Goal: Information Seeking & Learning: Learn about a topic

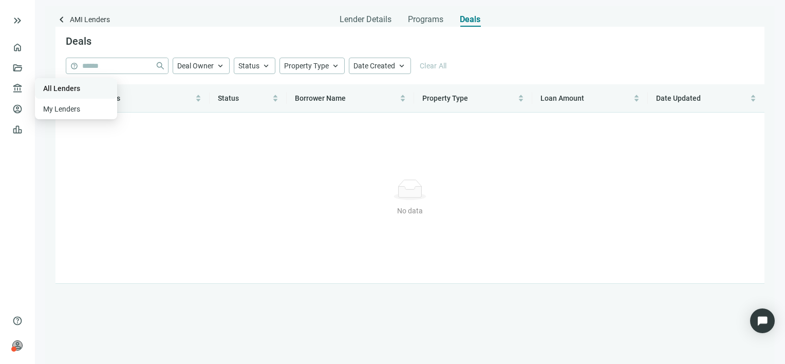
click at [60, 86] on link "All Lenders" at bounding box center [61, 88] width 37 height 8
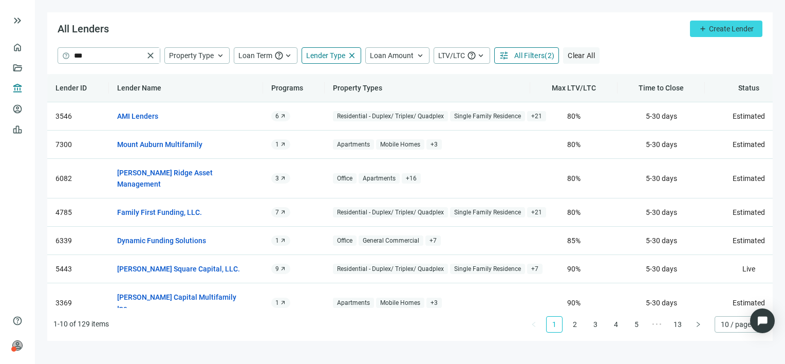
click at [575, 54] on span "Clear All" at bounding box center [580, 55] width 27 height 8
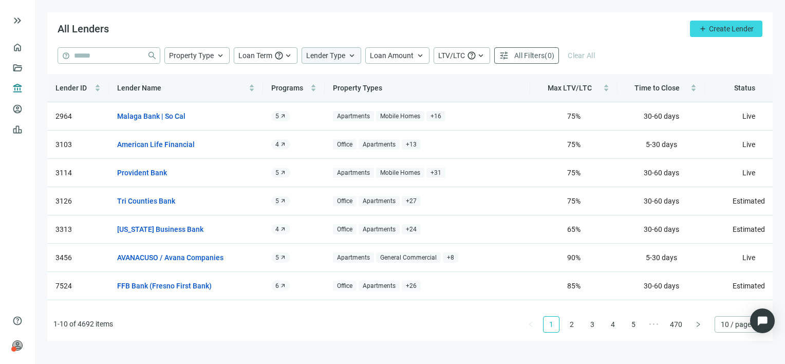
click at [349, 56] on span "keyboard_arrow_up" at bounding box center [351, 55] width 9 height 9
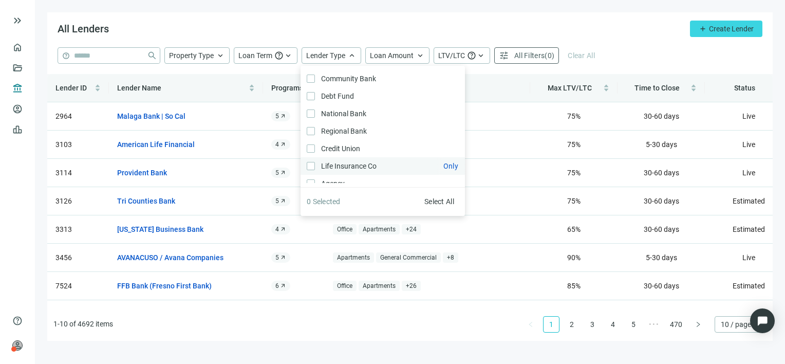
click at [345, 165] on span "Life Insurance Co Only" at bounding box center [348, 165] width 66 height 11
click at [638, 61] on div "help close Property Type keyboard_arrow_up Loan Term help keyboard_arrow_up Len…" at bounding box center [410, 55] width 704 height 16
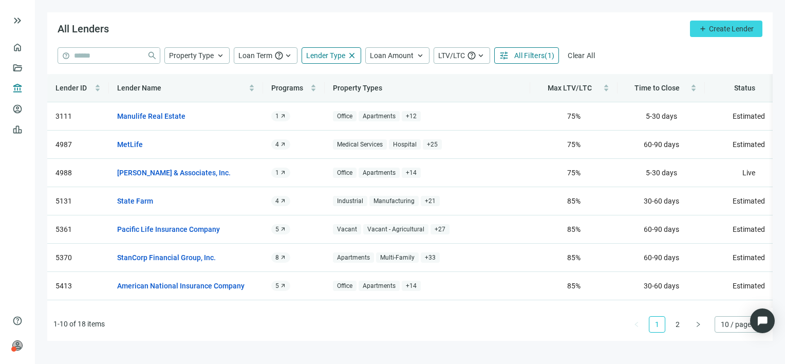
click at [730, 326] on span "10 / page" at bounding box center [740, 323] width 40 height 15
click at [730, 303] on div "100 / page" at bounding box center [739, 303] width 35 height 11
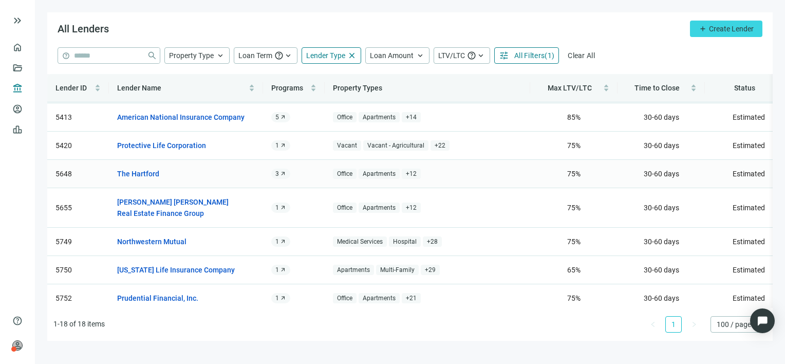
scroll to position [117, 0]
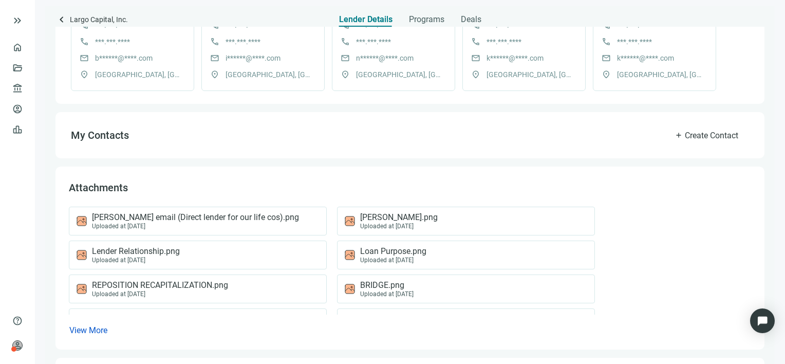
scroll to position [411, 0]
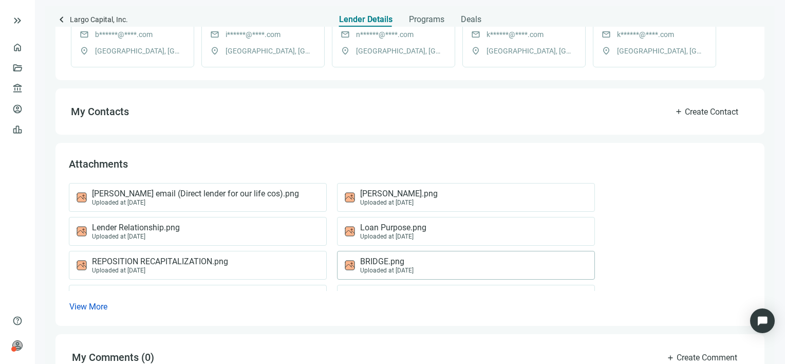
click at [382, 269] on div "Uploaded at 01.16.2024" at bounding box center [386, 269] width 53 height 7
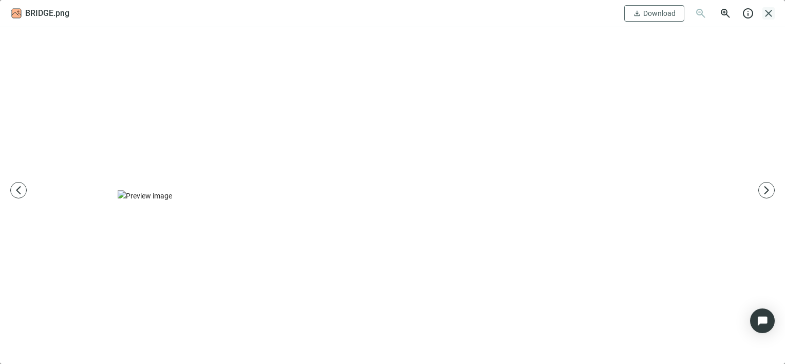
click at [770, 14] on span "close" at bounding box center [768, 13] width 12 height 12
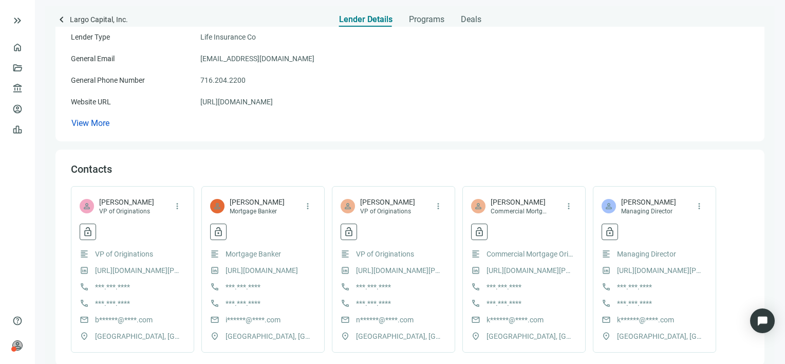
scroll to position [0, 0]
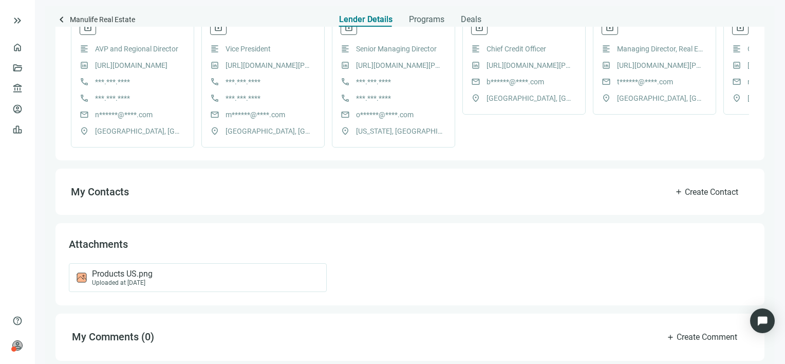
scroll to position [343, 0]
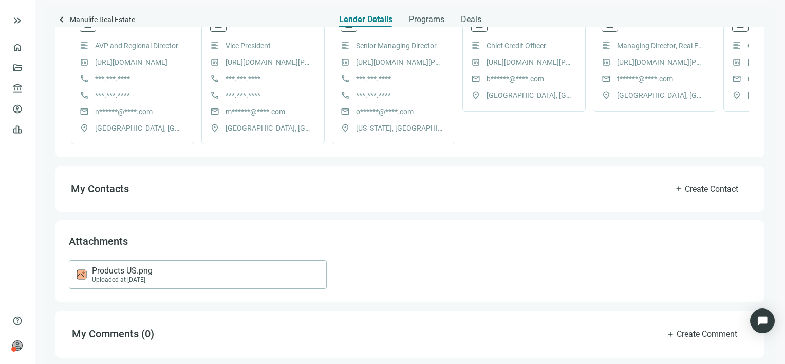
click at [117, 277] on div "Uploaded at 03.20.2024" at bounding box center [122, 279] width 61 height 7
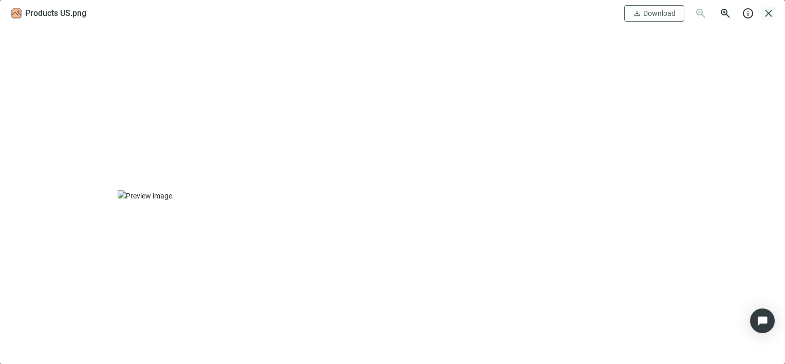
click at [767, 16] on span "close" at bounding box center [768, 13] width 12 height 12
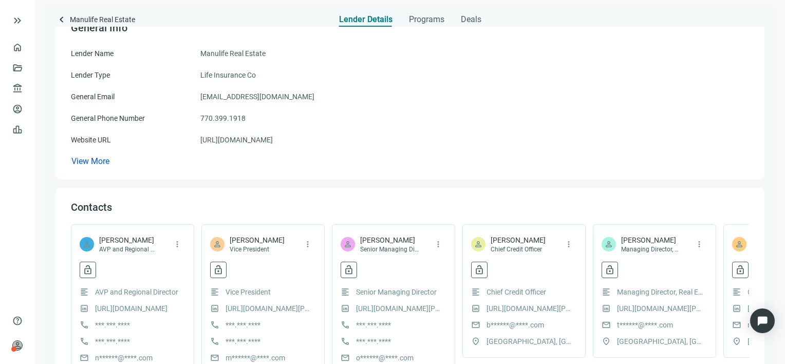
scroll to position [35, 0]
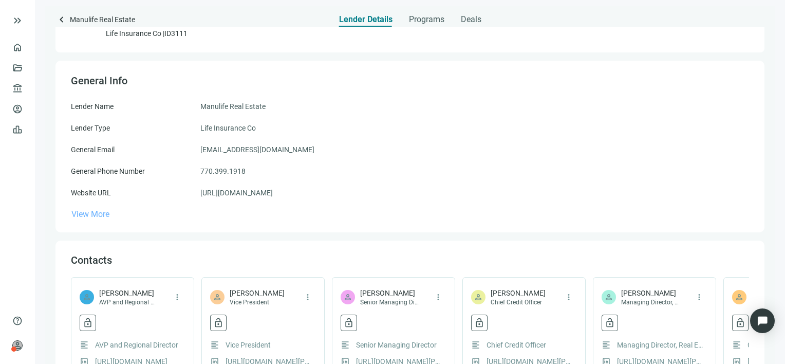
click at [81, 212] on span "View More" at bounding box center [90, 214] width 38 height 10
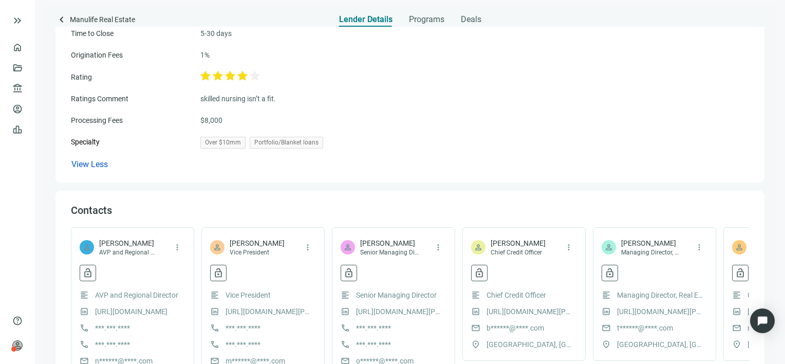
scroll to position [0, 0]
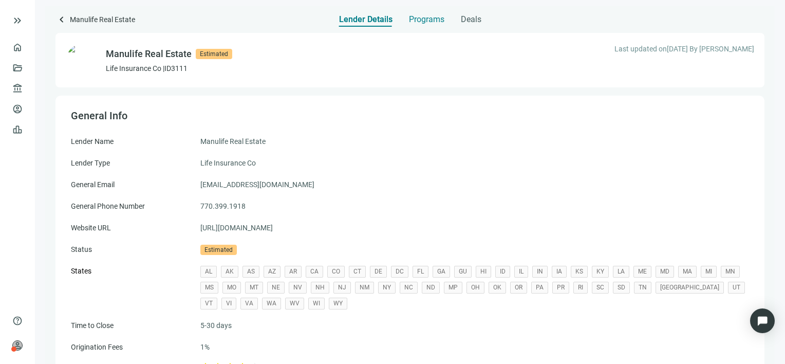
click at [436, 18] on span "Programs" at bounding box center [426, 19] width 35 height 10
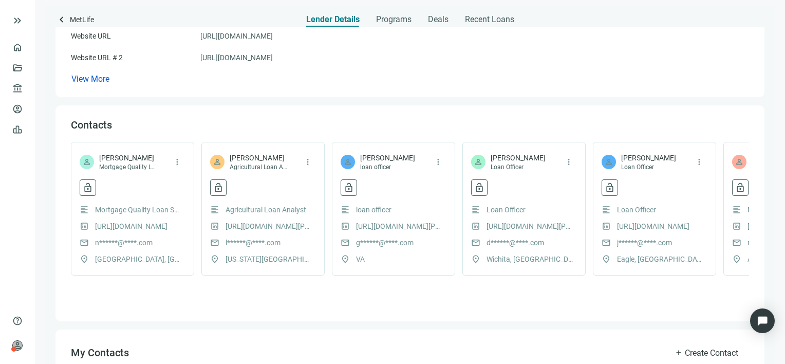
scroll to position [365, 0]
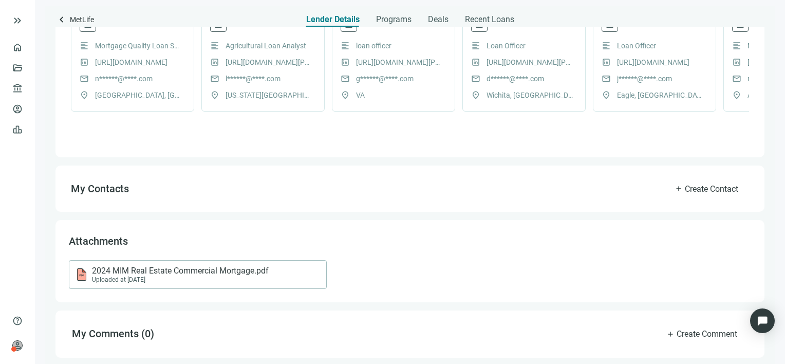
click at [164, 274] on span "2024 MIM Real Estate Commercial Mortgage.pdf" at bounding box center [180, 270] width 177 height 10
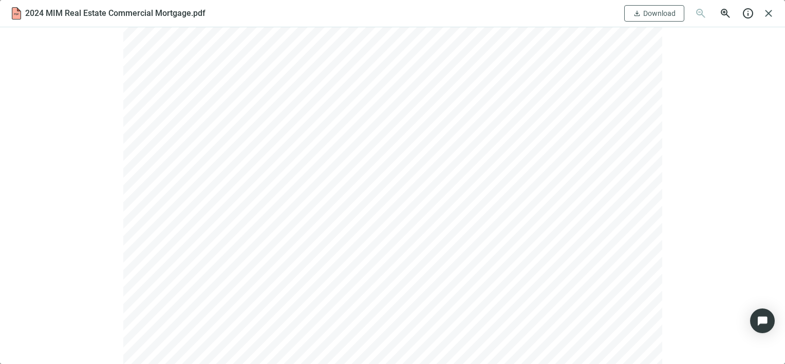
scroll to position [308, 0]
click at [769, 14] on span "close" at bounding box center [768, 13] width 12 height 12
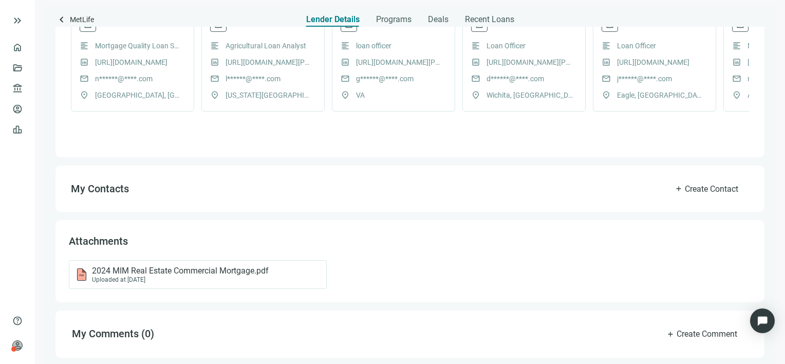
scroll to position [160, 0]
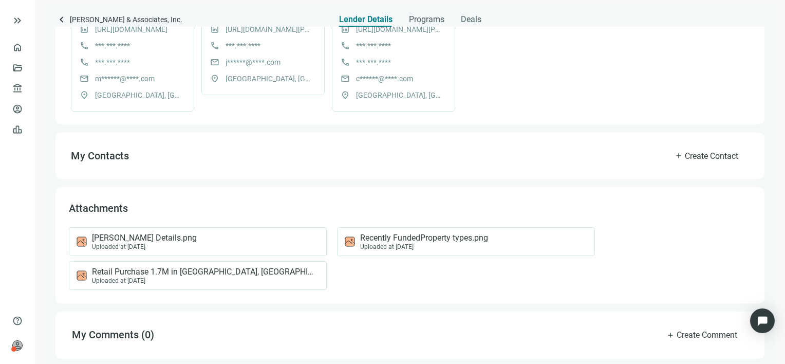
scroll to position [140, 0]
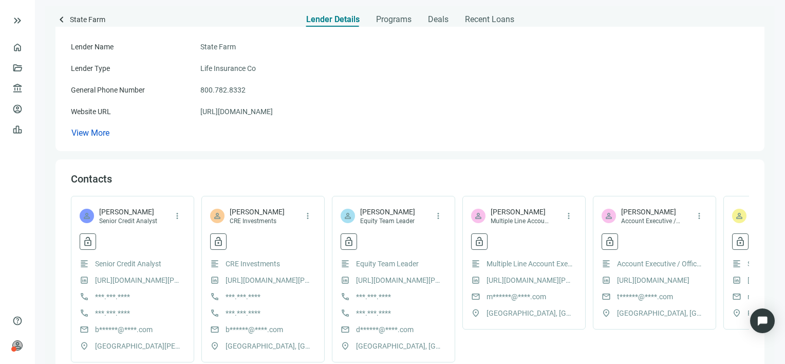
scroll to position [103, 0]
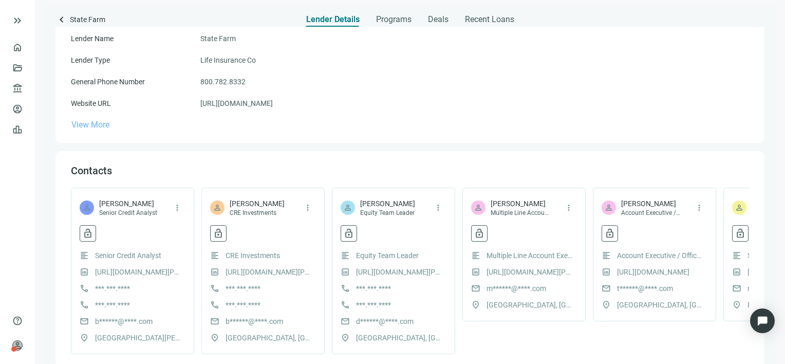
click at [93, 125] on span "View More" at bounding box center [90, 125] width 38 height 10
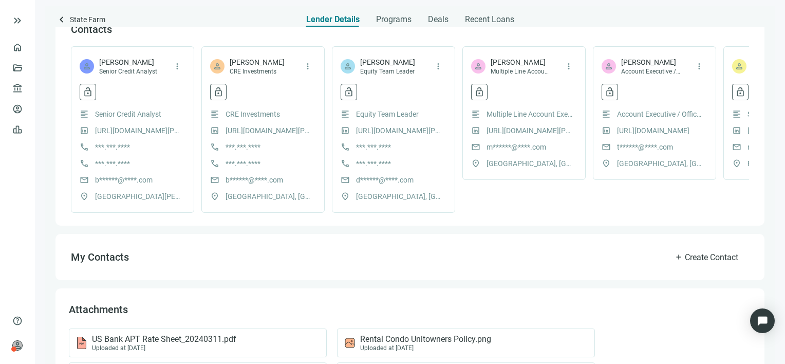
scroll to position [541, 0]
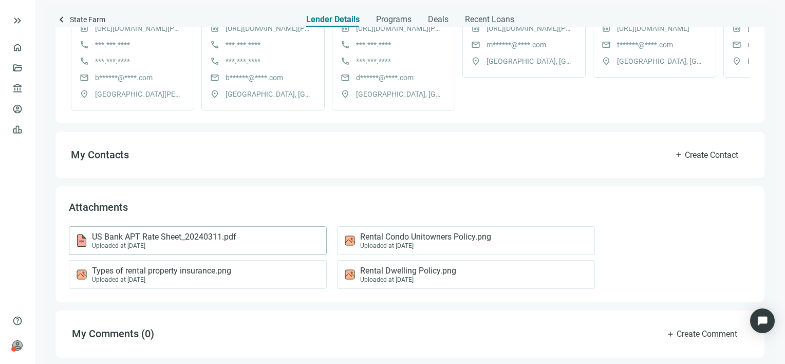
click at [207, 242] on div "Uploaded at [DATE]" at bounding box center [164, 245] width 144 height 7
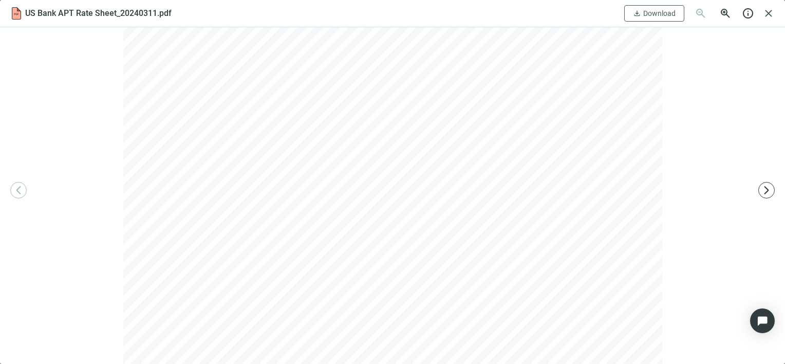
scroll to position [0, 0]
click at [767, 13] on span "close" at bounding box center [768, 13] width 12 height 12
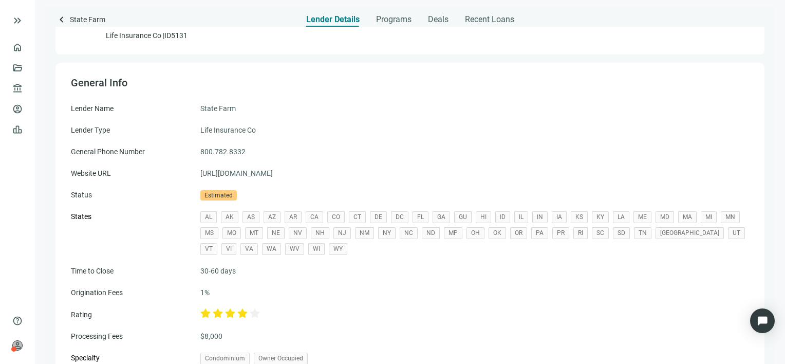
scroll to position [28, 0]
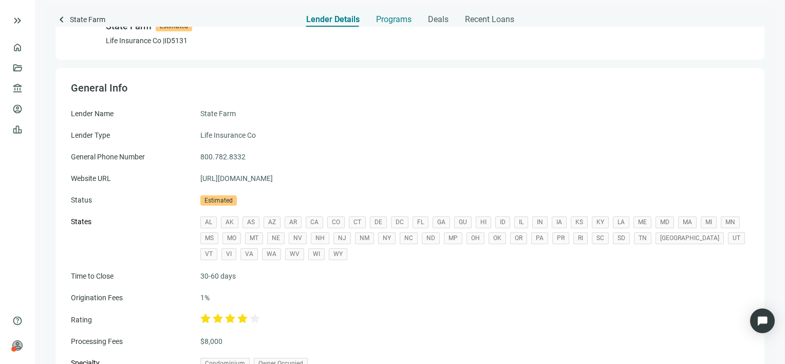
click at [388, 19] on span "Programs" at bounding box center [393, 19] width 35 height 10
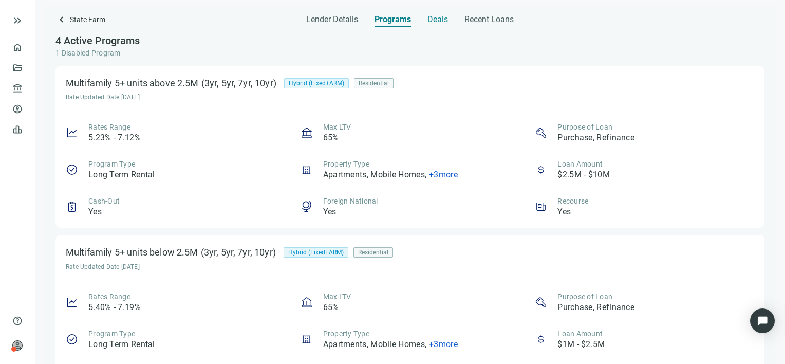
click at [437, 19] on span "Deals" at bounding box center [437, 19] width 21 height 10
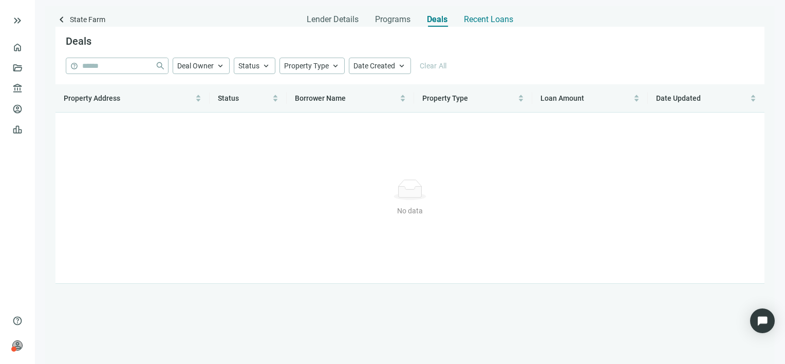
click at [504, 21] on span "Recent Loans" at bounding box center [488, 19] width 49 height 10
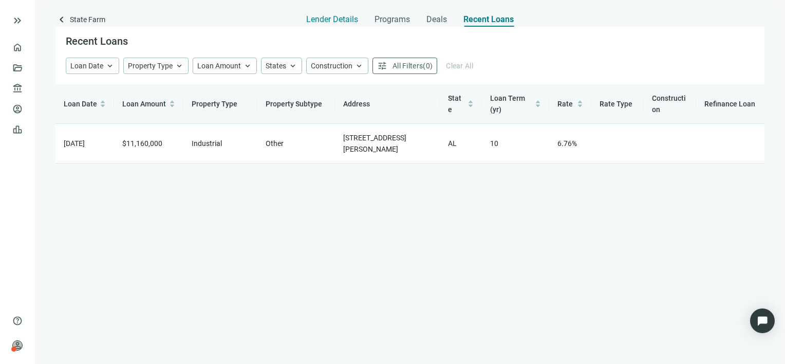
click at [338, 23] on span "Lender Details" at bounding box center [332, 19] width 52 height 10
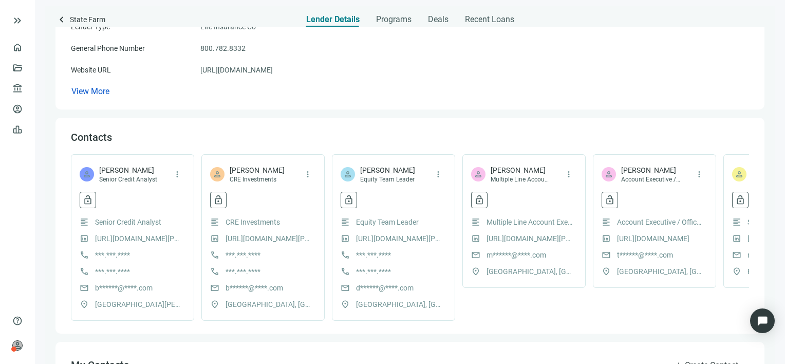
scroll to position [154, 0]
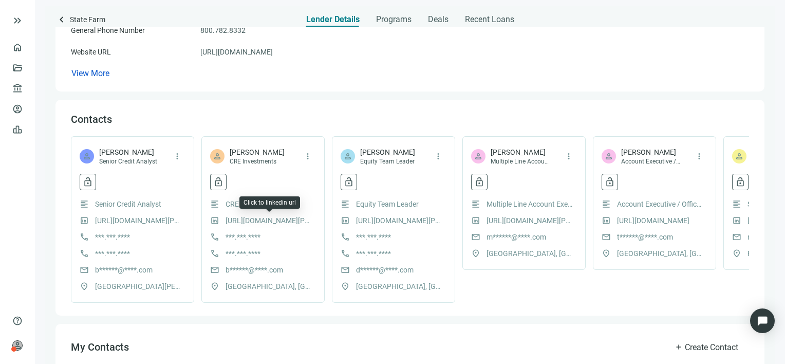
click at [283, 220] on link "https://www.linkedin.com/in/brittany-downs-505a1331" at bounding box center [268, 220] width 87 height 11
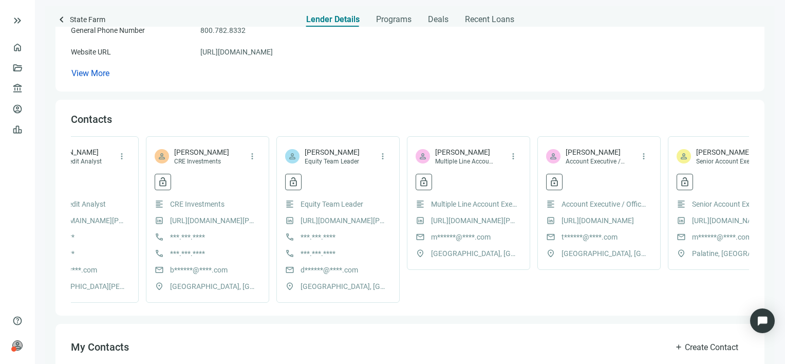
scroll to position [0, 0]
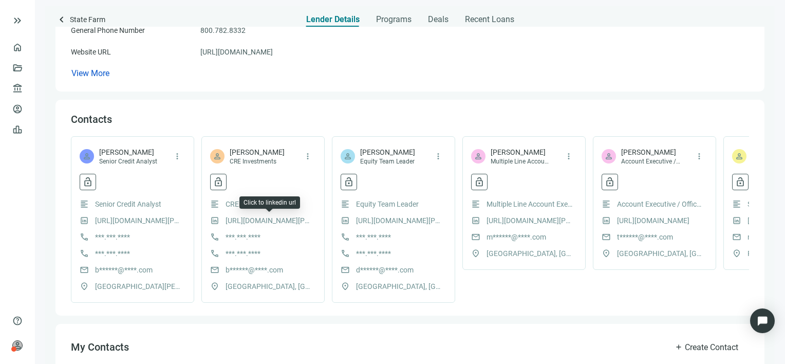
drag, startPoint x: 265, startPoint y: 219, endPoint x: 238, endPoint y: 220, distance: 26.7
click at [238, 220] on link "https://www.linkedin.com/in/brittany-downs-505a1331" at bounding box center [268, 220] width 87 height 11
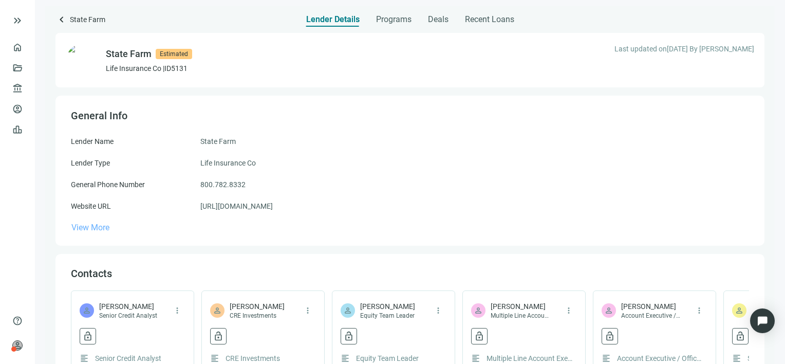
click at [97, 228] on span "View More" at bounding box center [90, 227] width 38 height 10
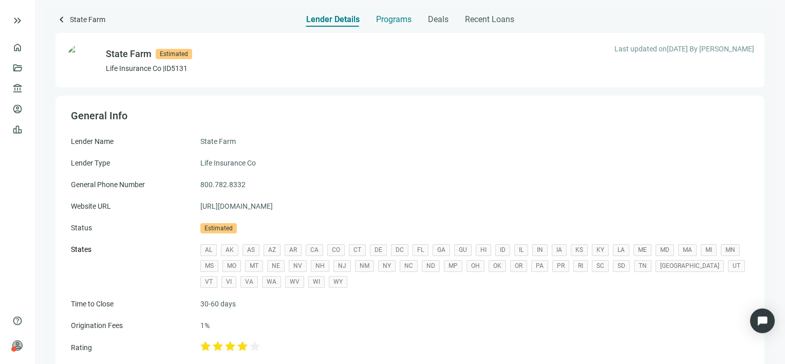
click at [399, 18] on span "Programs" at bounding box center [393, 19] width 35 height 10
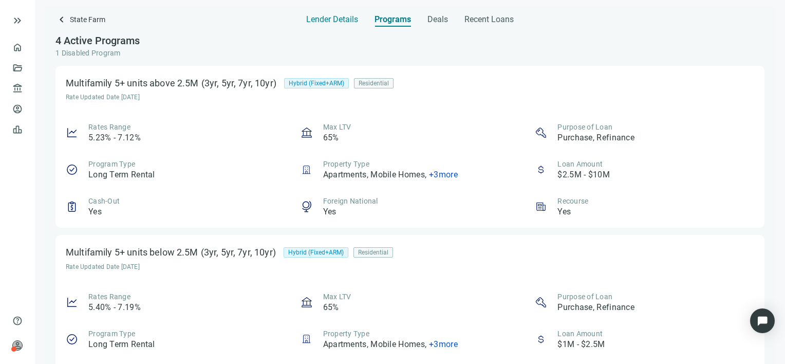
click at [343, 16] on span "Lender Details" at bounding box center [332, 19] width 52 height 10
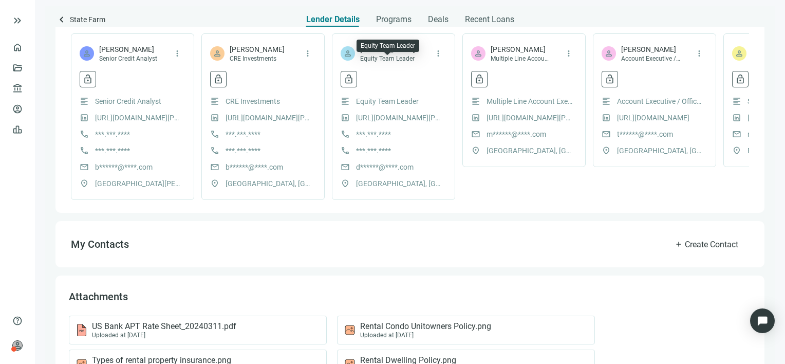
scroll to position [355, 0]
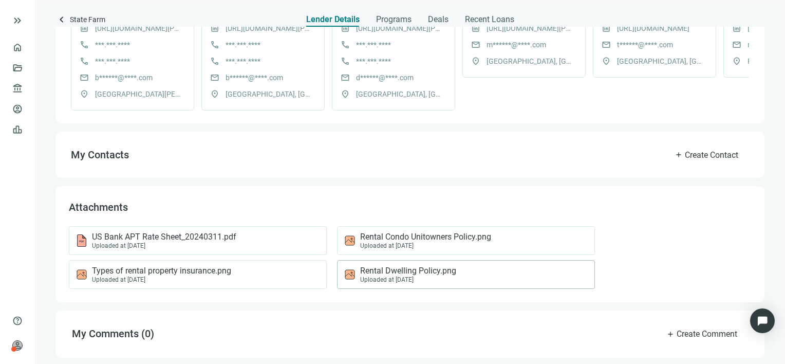
click at [405, 272] on span "Rental Dwelling Policy.png" at bounding box center [408, 270] width 96 height 10
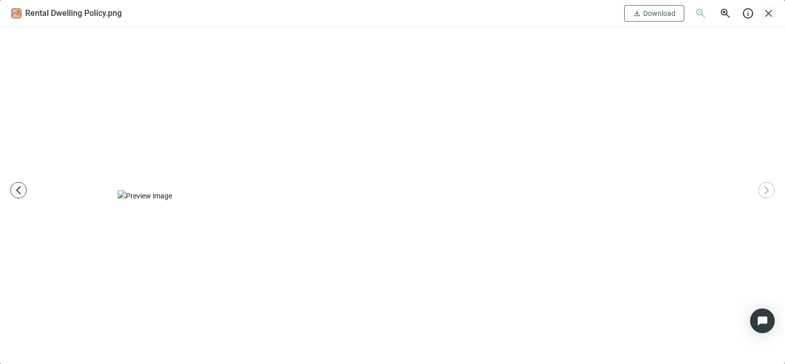
click at [770, 12] on span "close" at bounding box center [768, 13] width 12 height 12
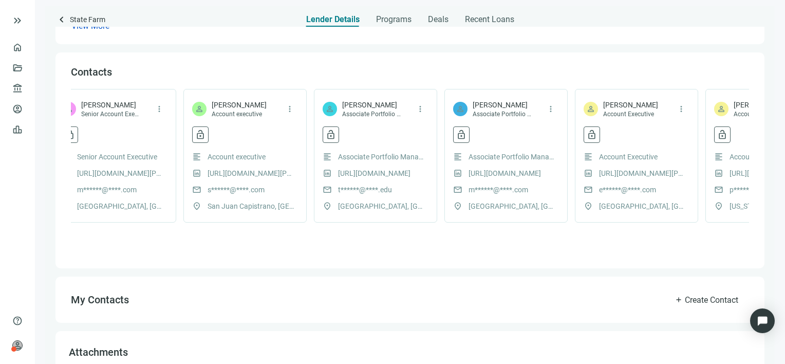
scroll to position [0, 0]
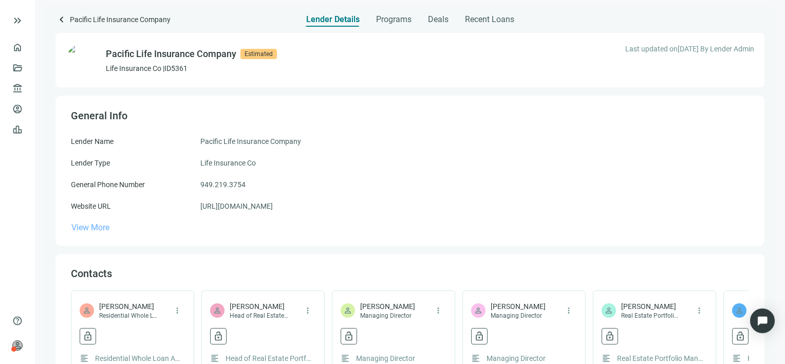
click at [101, 228] on span "View More" at bounding box center [90, 227] width 38 height 10
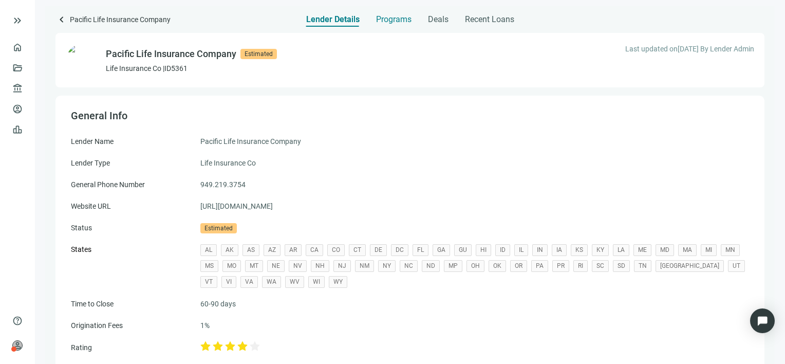
click at [392, 22] on span "Programs" at bounding box center [393, 19] width 35 height 10
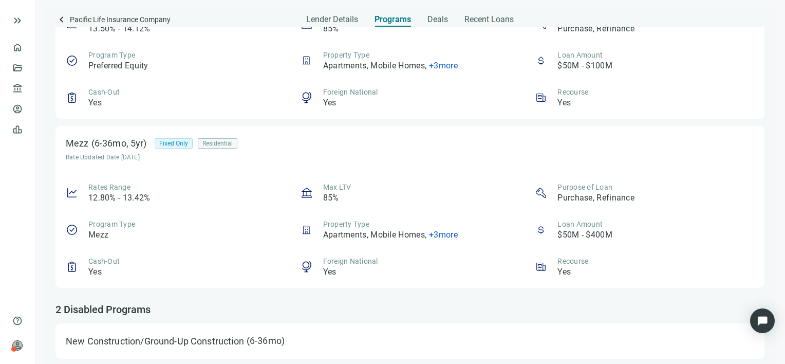
scroll to position [659, 0]
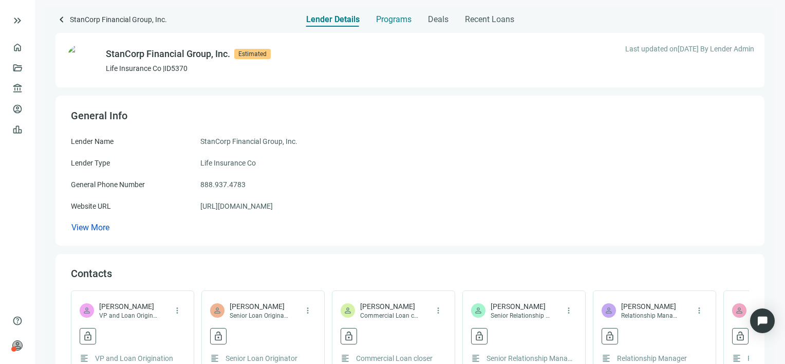
click at [390, 17] on span "Programs" at bounding box center [393, 19] width 35 height 10
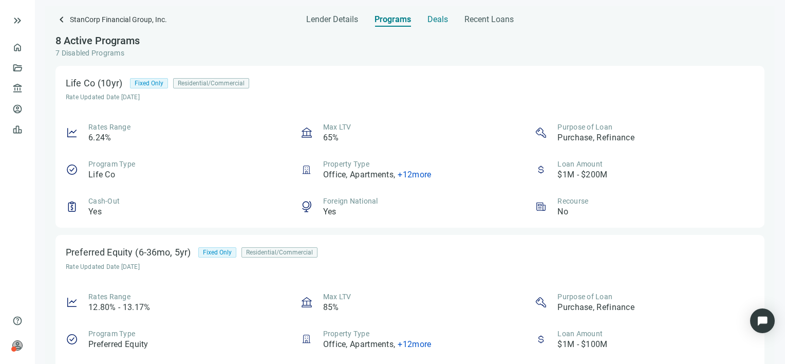
click at [439, 22] on span "Deals" at bounding box center [437, 19] width 21 height 10
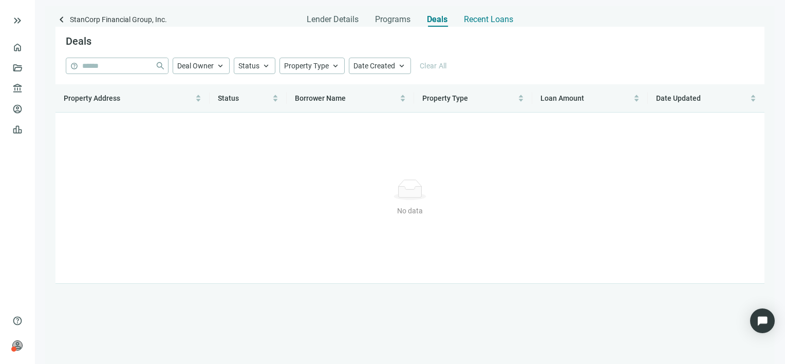
click at [482, 22] on span "Recent Loans" at bounding box center [488, 19] width 49 height 10
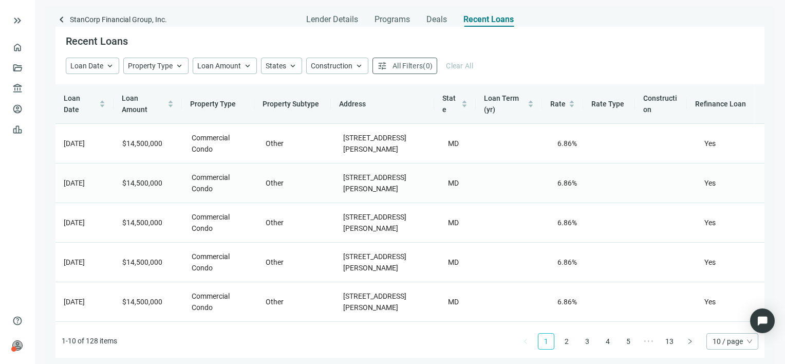
scroll to position [193, 0]
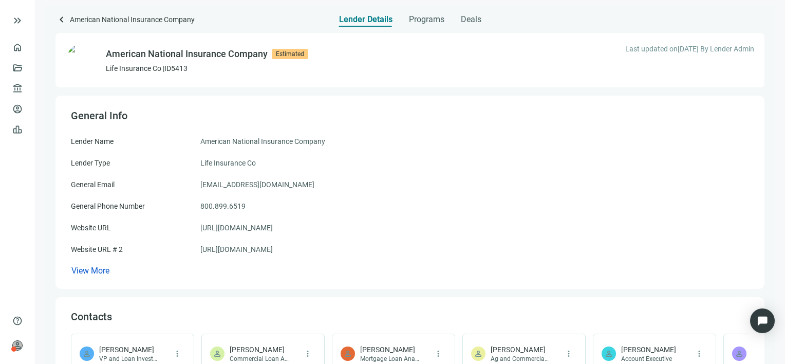
scroll to position [154, 0]
